Goal: Use online tool/utility: Use online tool/utility

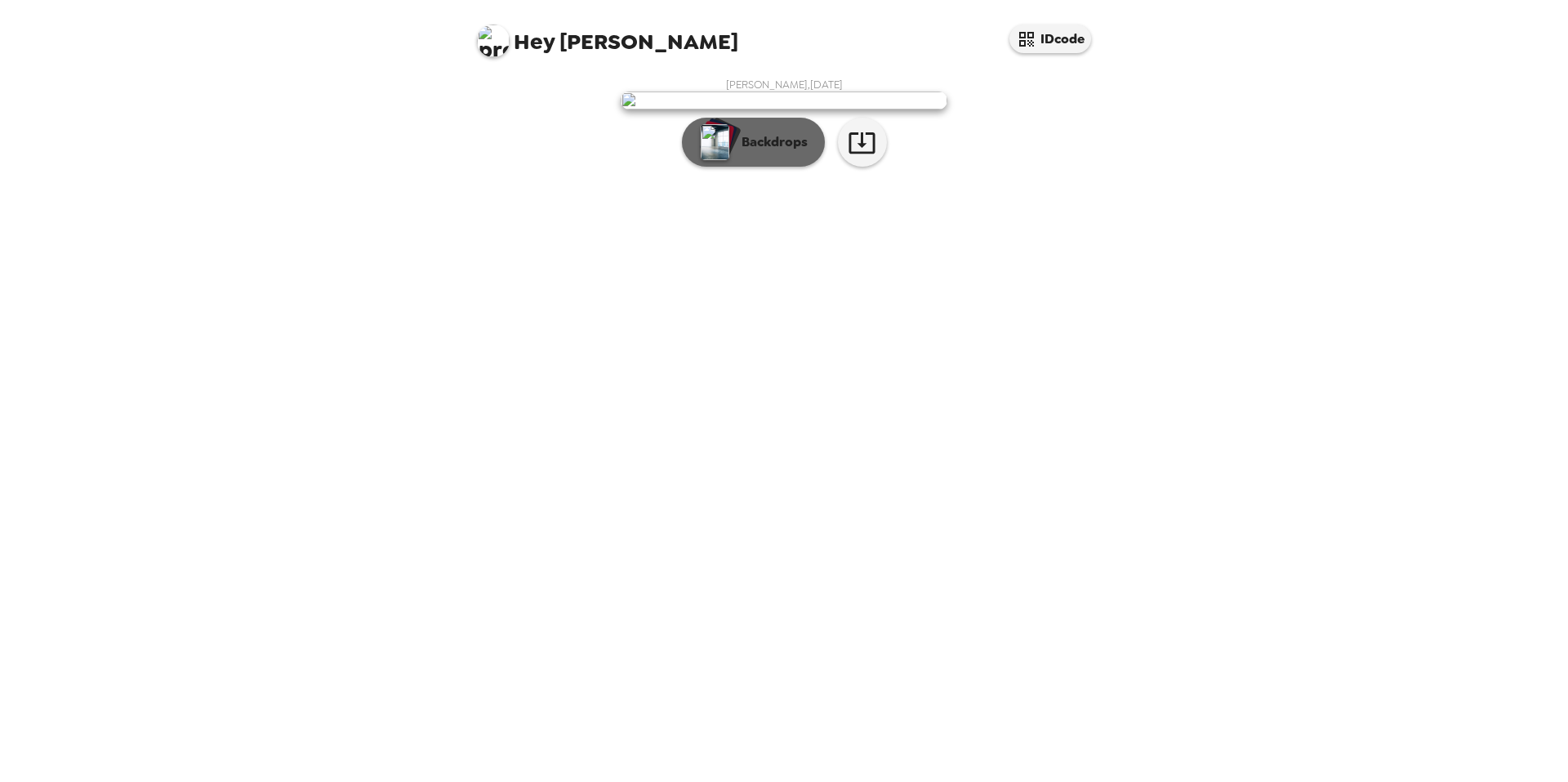
click at [711, 160] on img "button" at bounding box center [714, 142] width 28 height 36
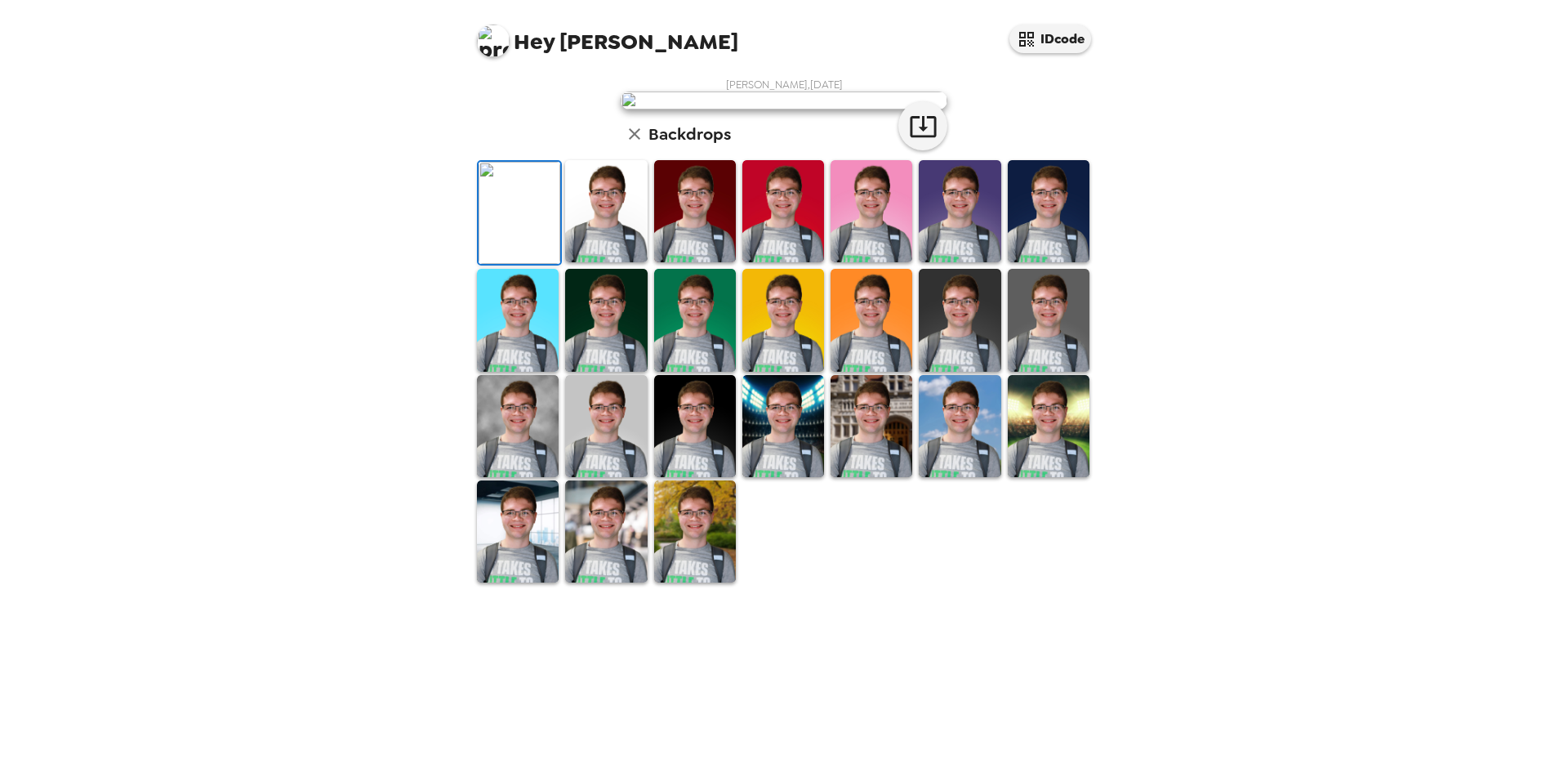
scroll to position [193, 0]
click at [961, 263] on img at bounding box center [960, 211] width 82 height 103
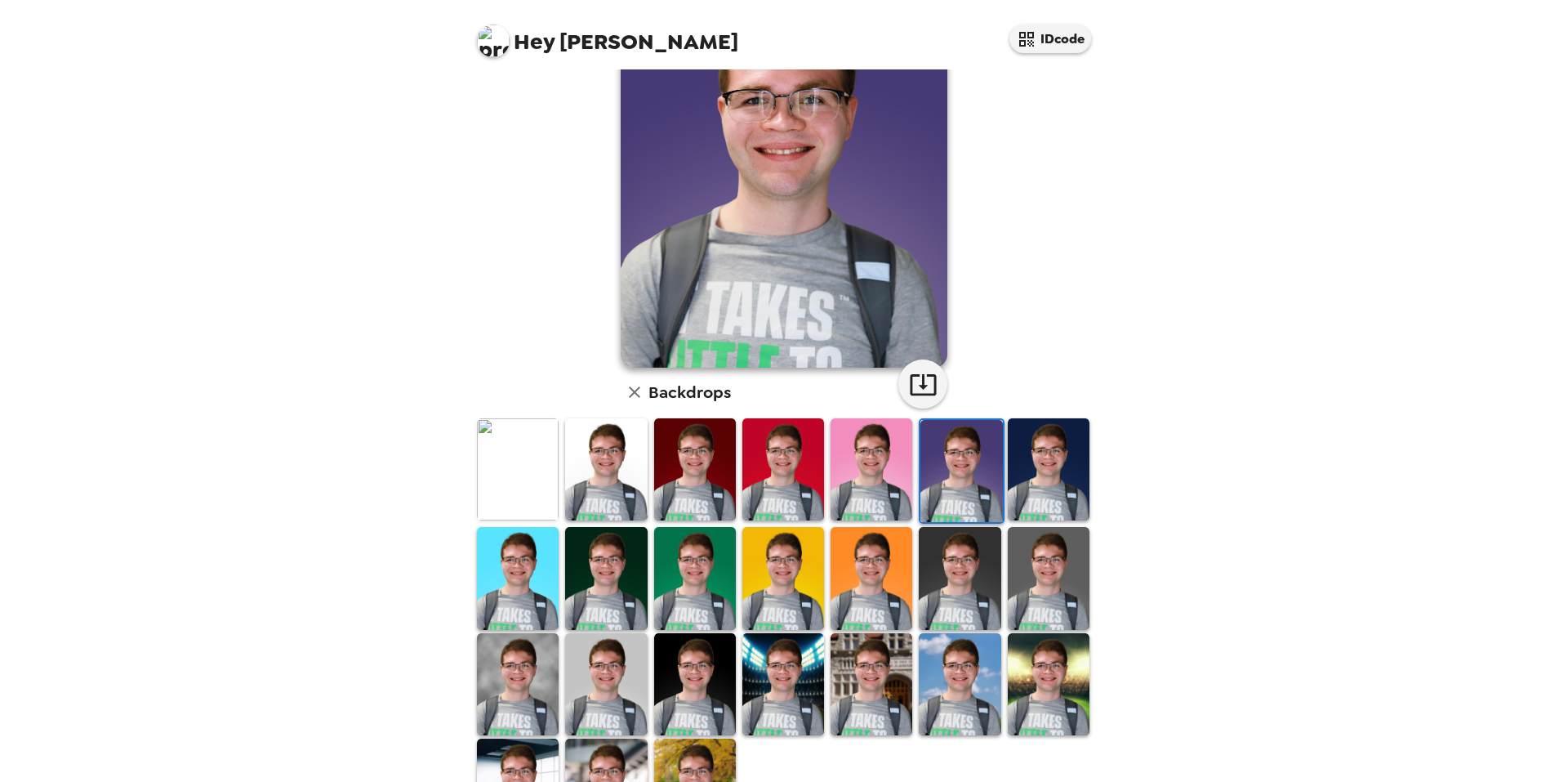
scroll to position [0, 0]
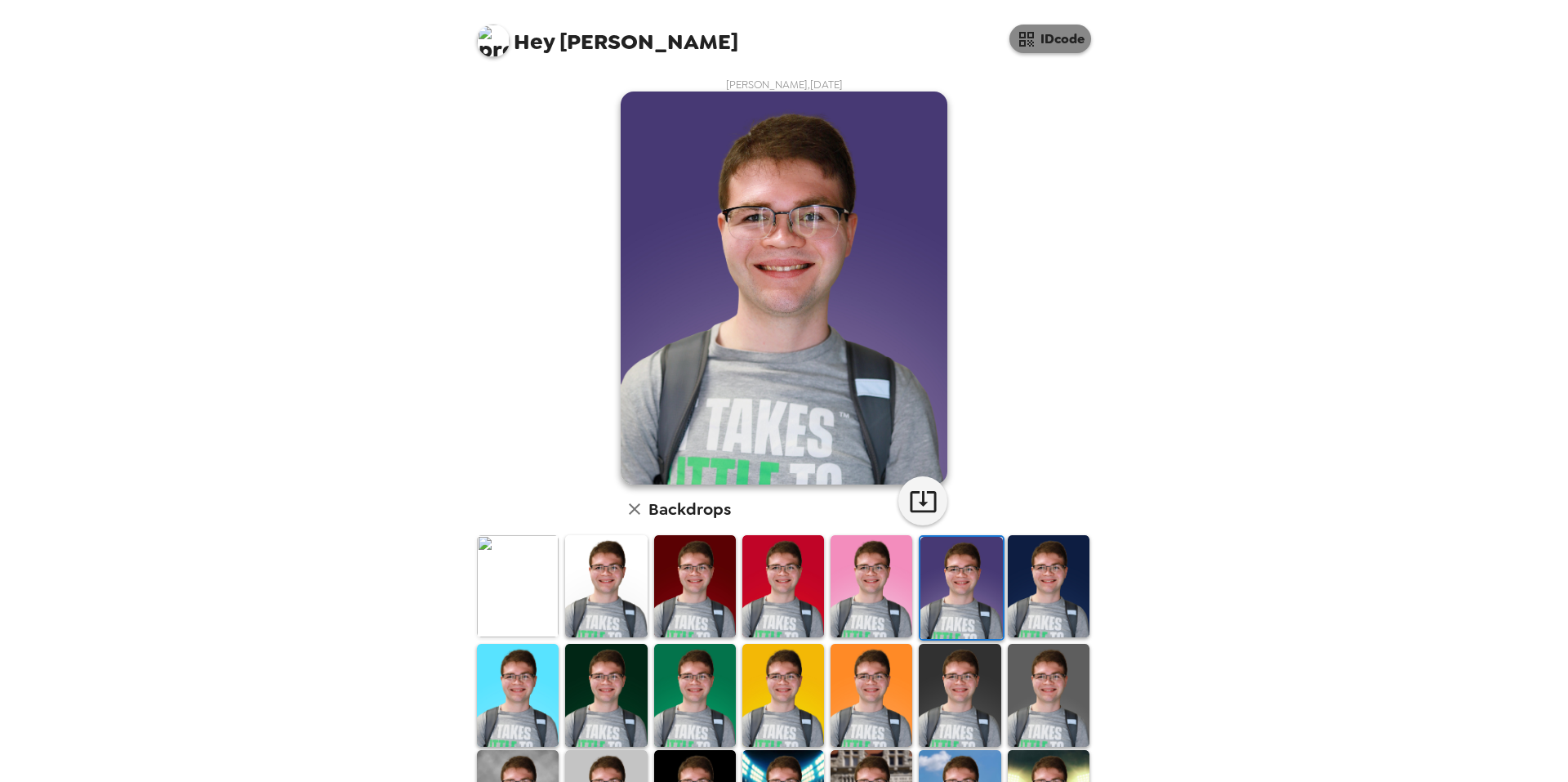
click at [1046, 46] on button "IDcode" at bounding box center [1051, 38] width 82 height 28
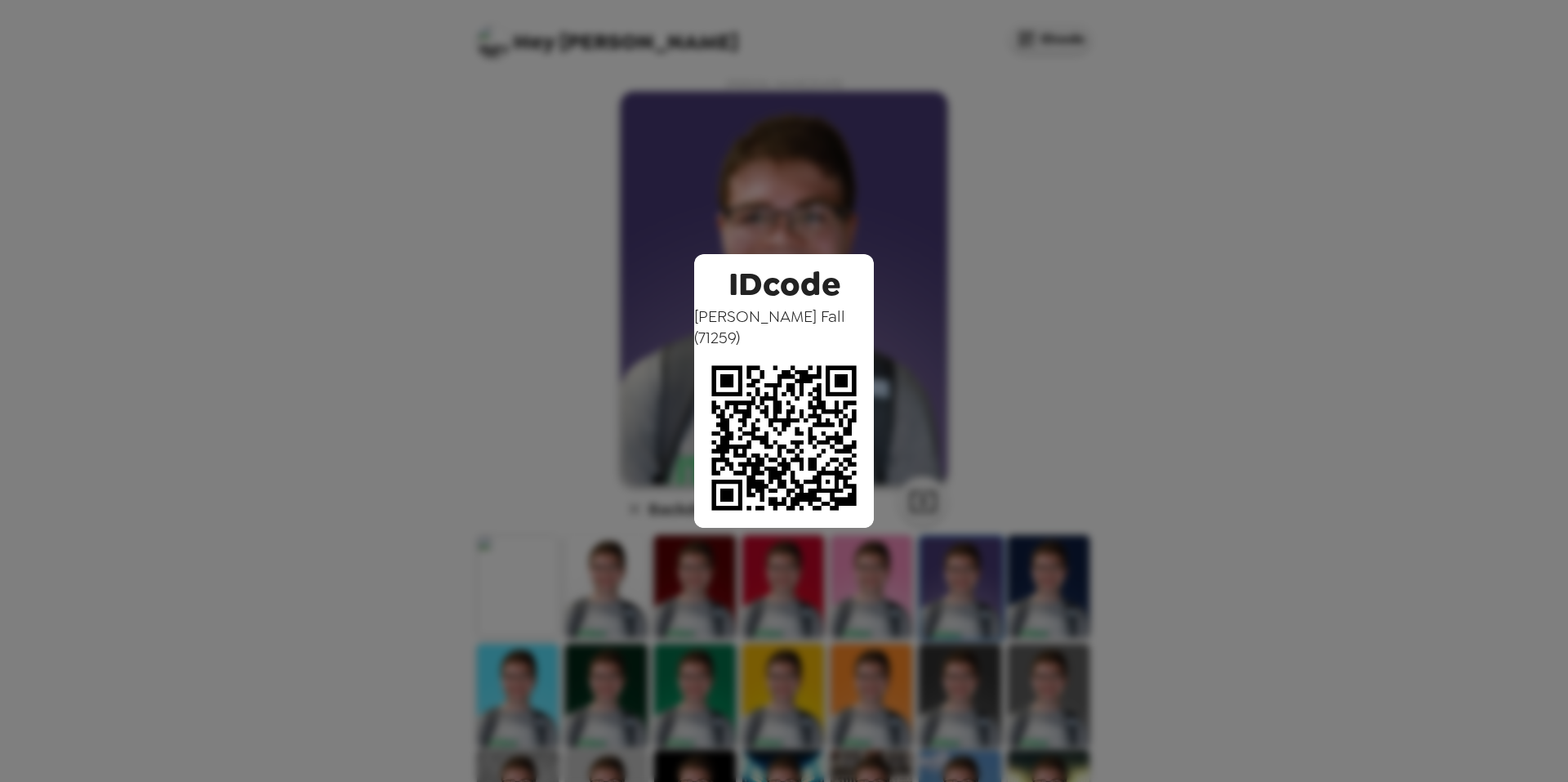
click at [1056, 176] on div "IDcode [PERSON_NAME] ( 71259 )" at bounding box center [784, 391] width 1568 height 782
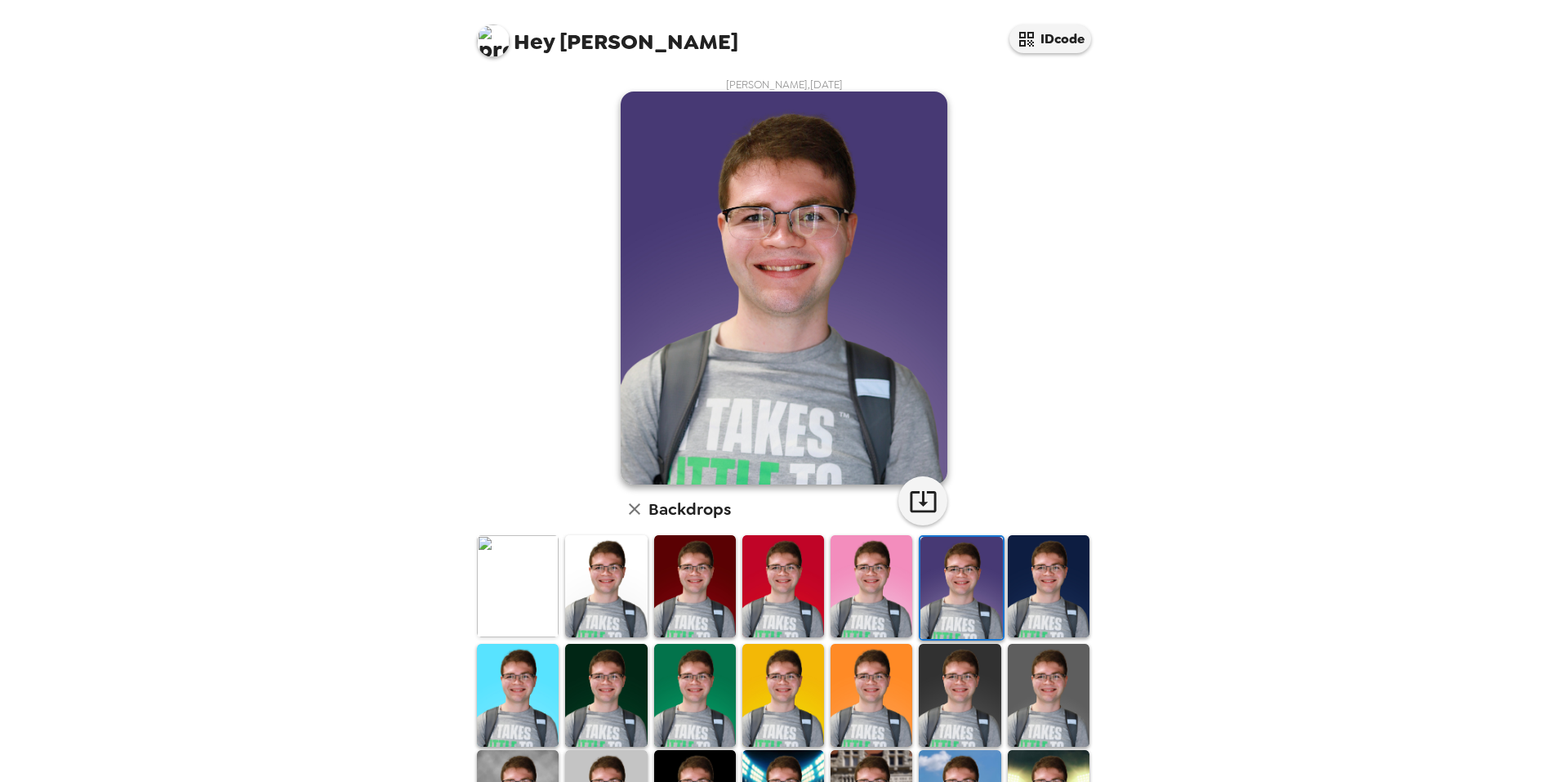
click at [635, 509] on icon "button" at bounding box center [634, 509] width 20 height 20
